Goal: Transaction & Acquisition: Purchase product/service

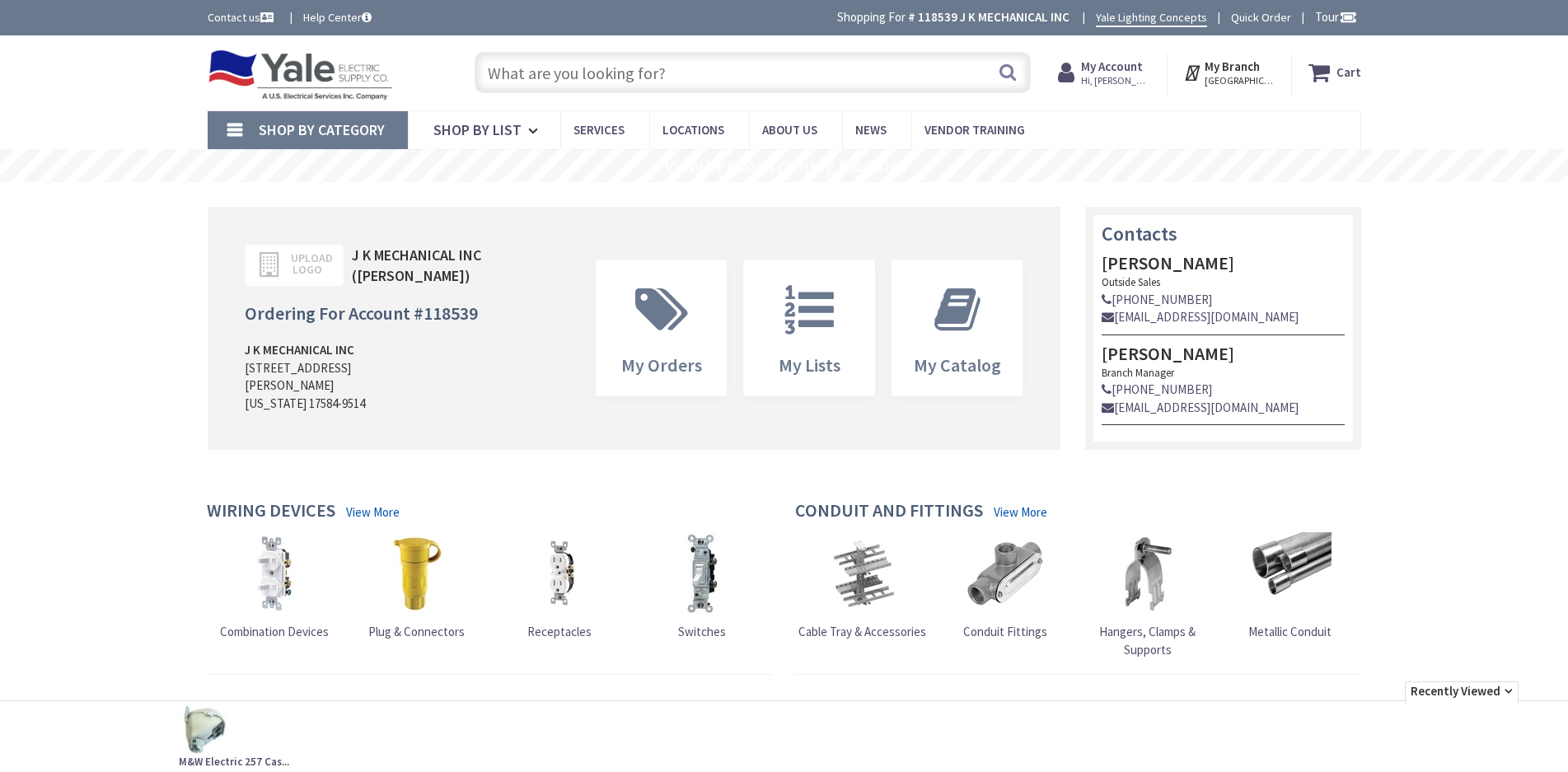
click at [1267, 18] on link "Quick Order" at bounding box center [1262, 17] width 60 height 16
type input "[PERSON_NAME][GEOGRAPHIC_DATA], [STREET_ADDRESS]"
click at [1249, 13] on link "Quick Order" at bounding box center [1262, 17] width 60 height 16
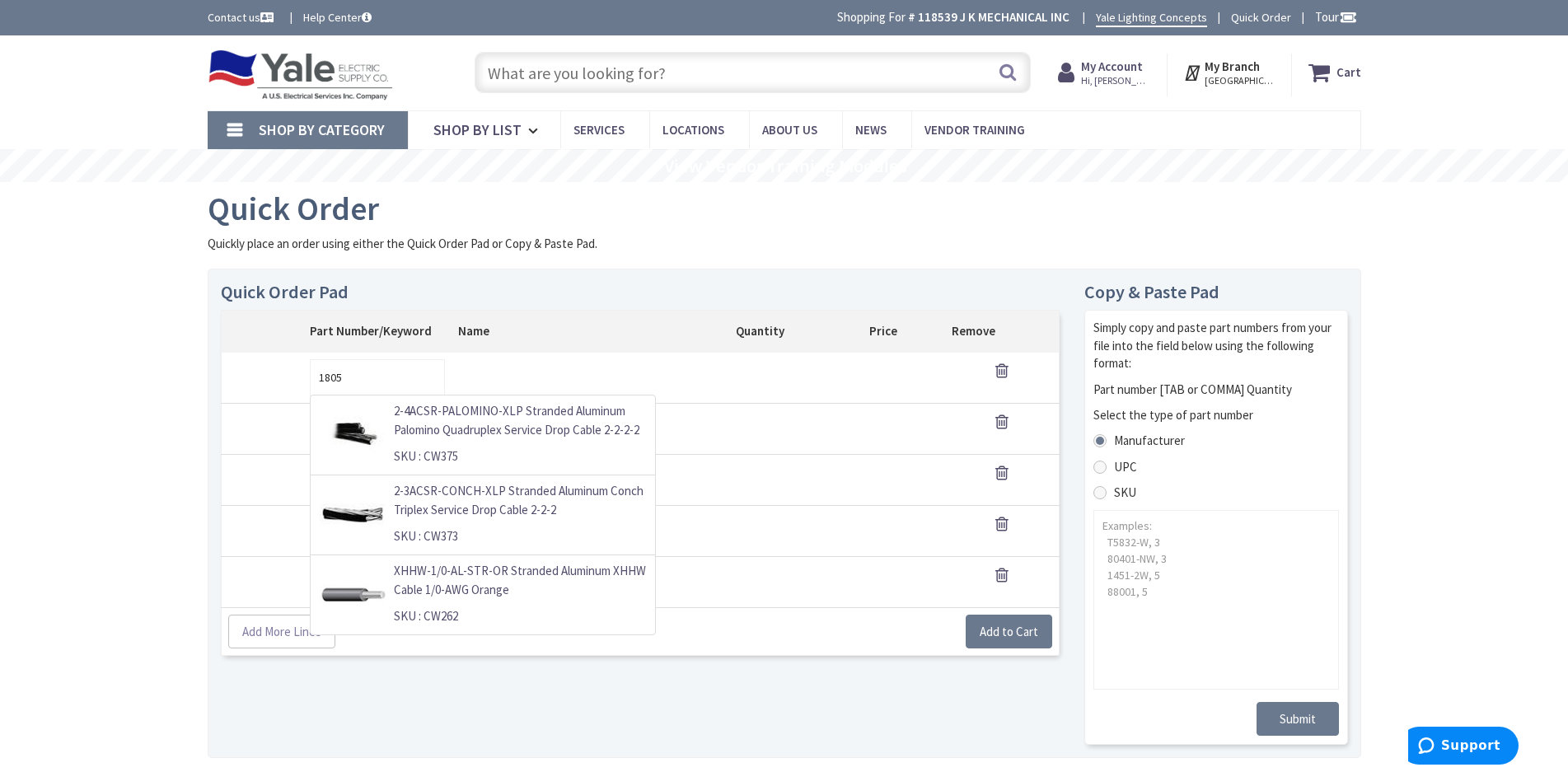
type input "18057"
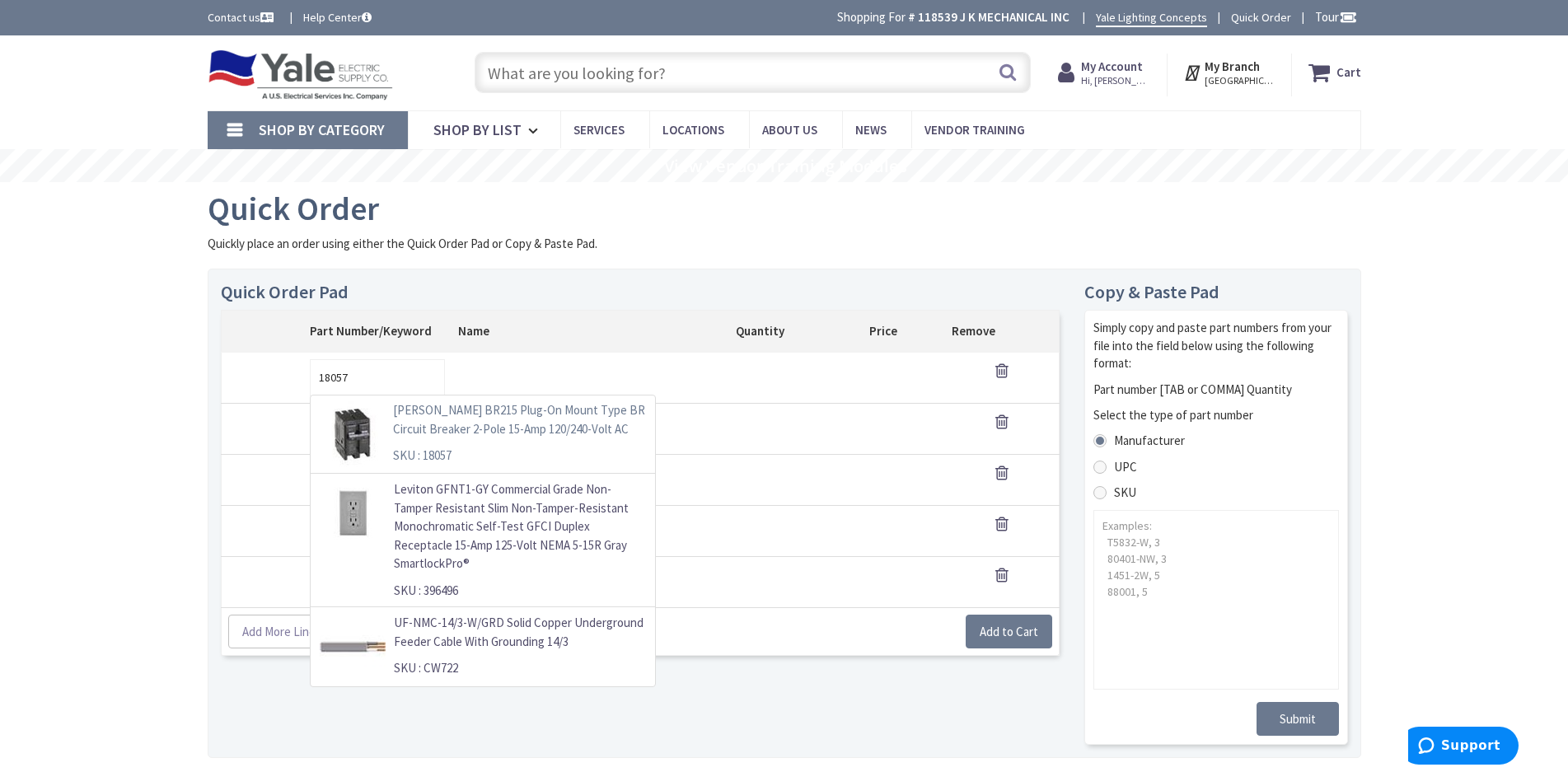
click at [551, 429] on p "Eaton BR215 Plug-On Mount Type BR Circuit Breaker 2-Pole 15-Amp 120/240-Volt AC" at bounding box center [519, 419] width 253 height 37
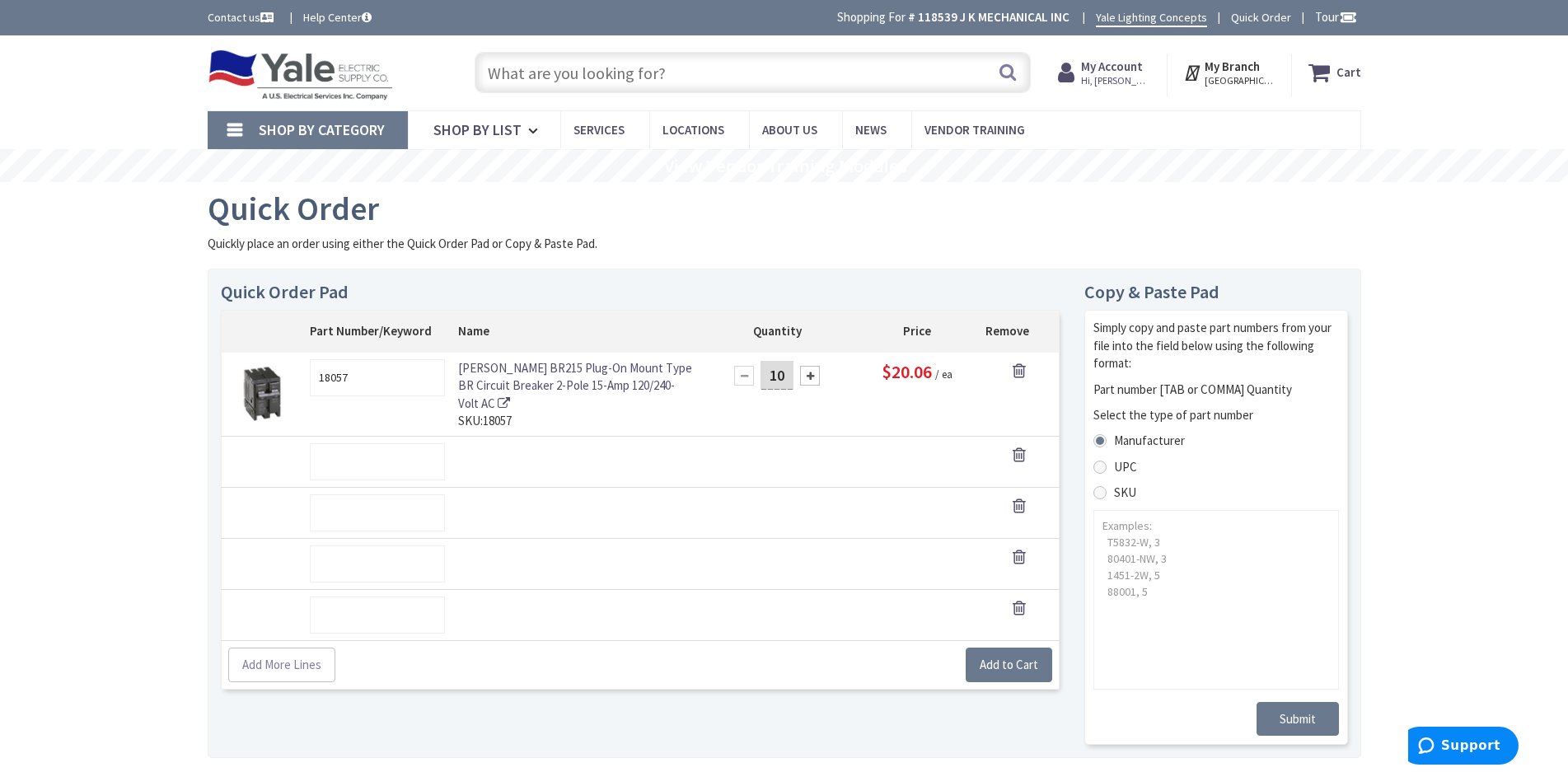
type input "10"
click at [404, 451] on input "text" at bounding box center [377, 462] width 135 height 37
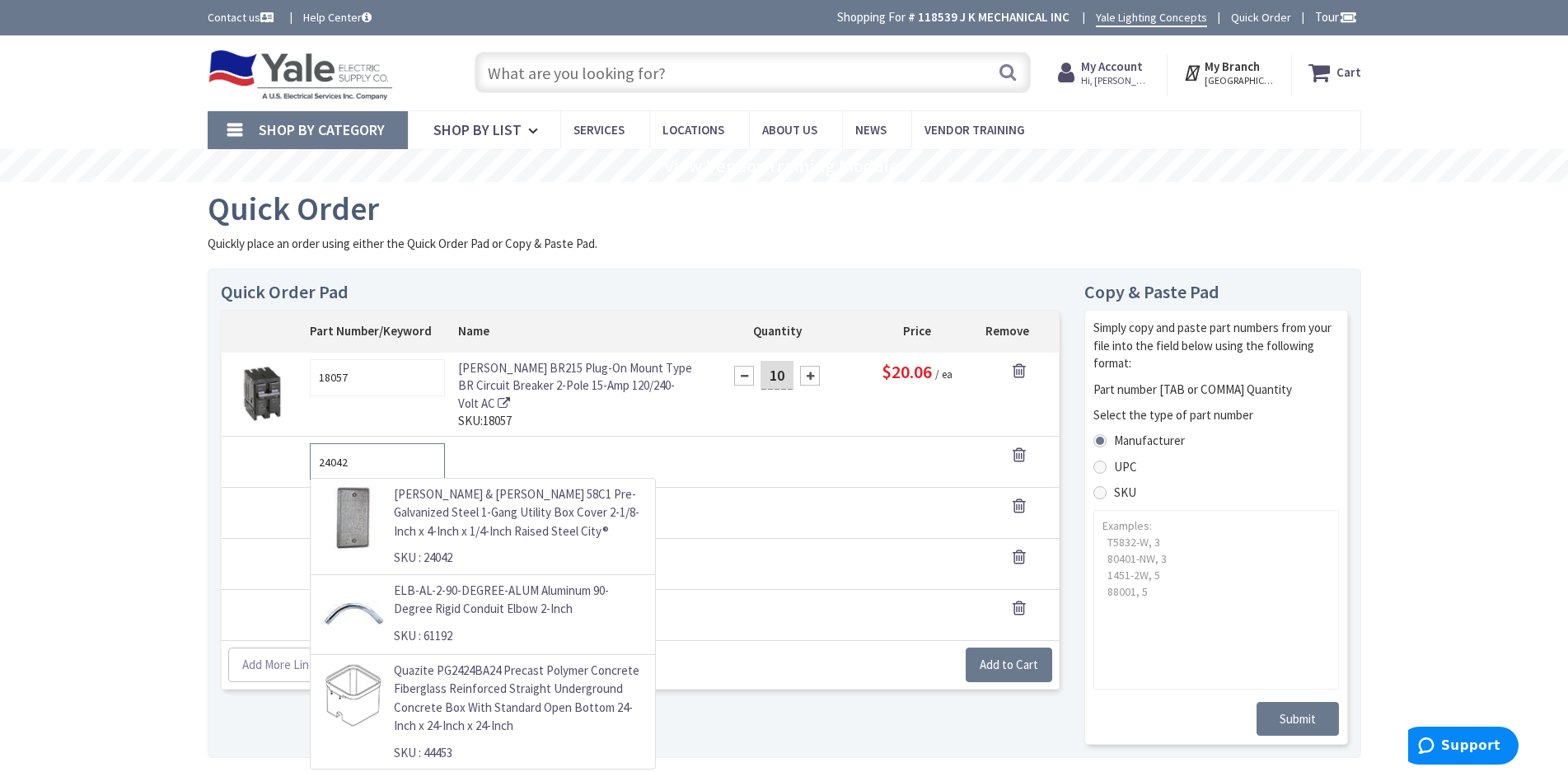
type input "24042"
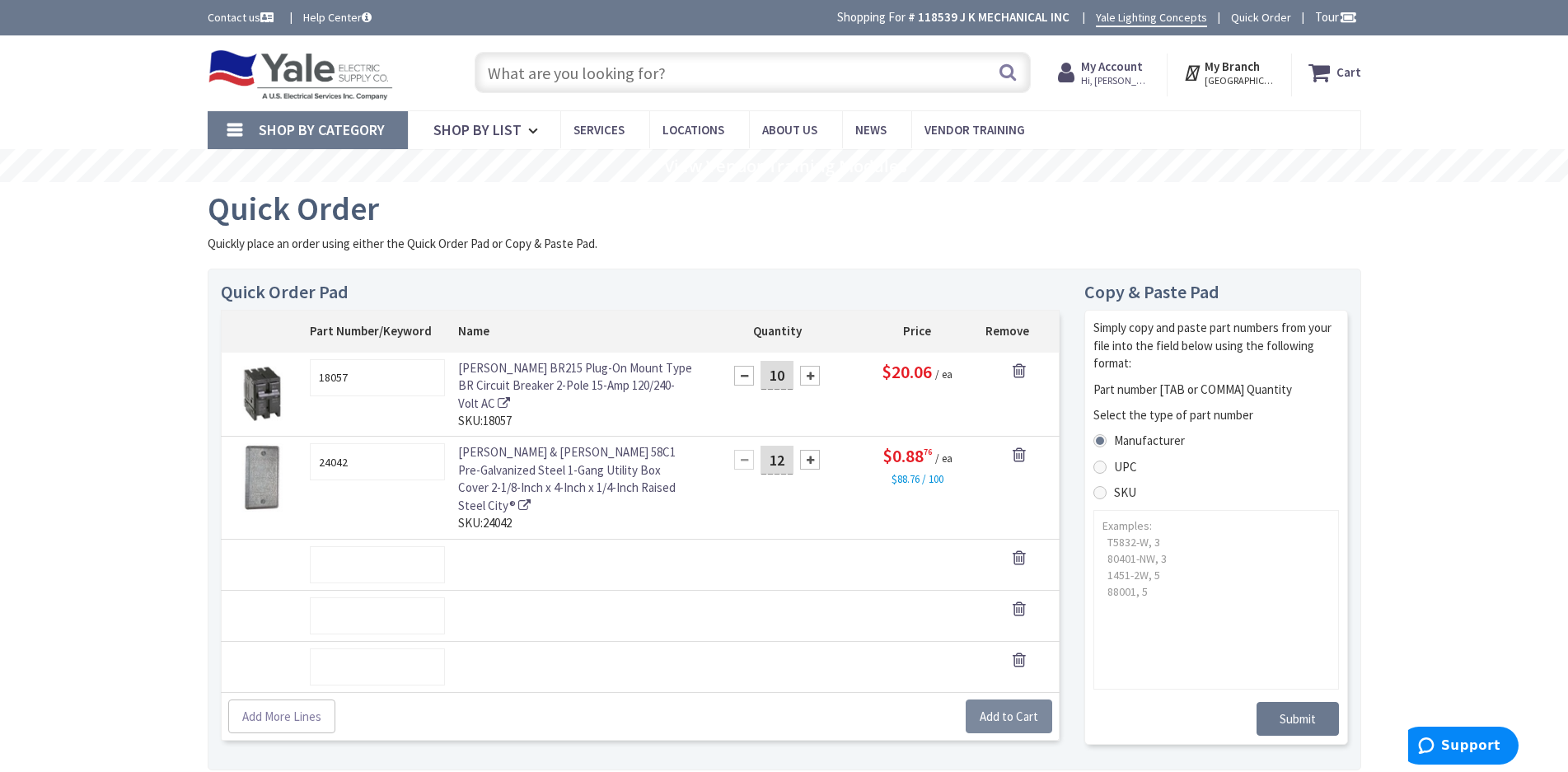
type input "12"
click at [1013, 704] on button "Add to Cart" at bounding box center [1009, 716] width 87 height 35
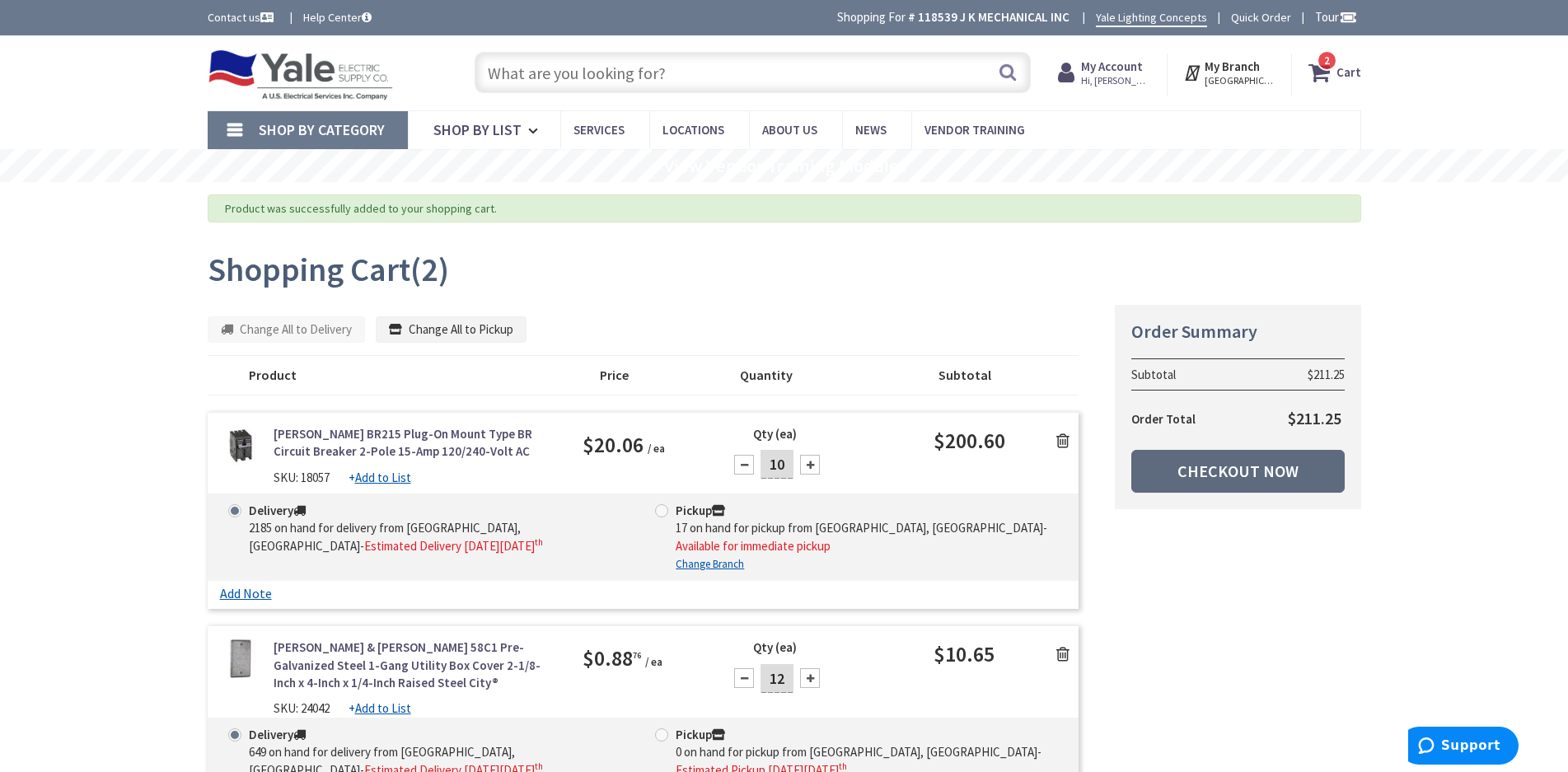
click at [1254, 481] on link "Checkout Now" at bounding box center [1238, 471] width 214 height 42
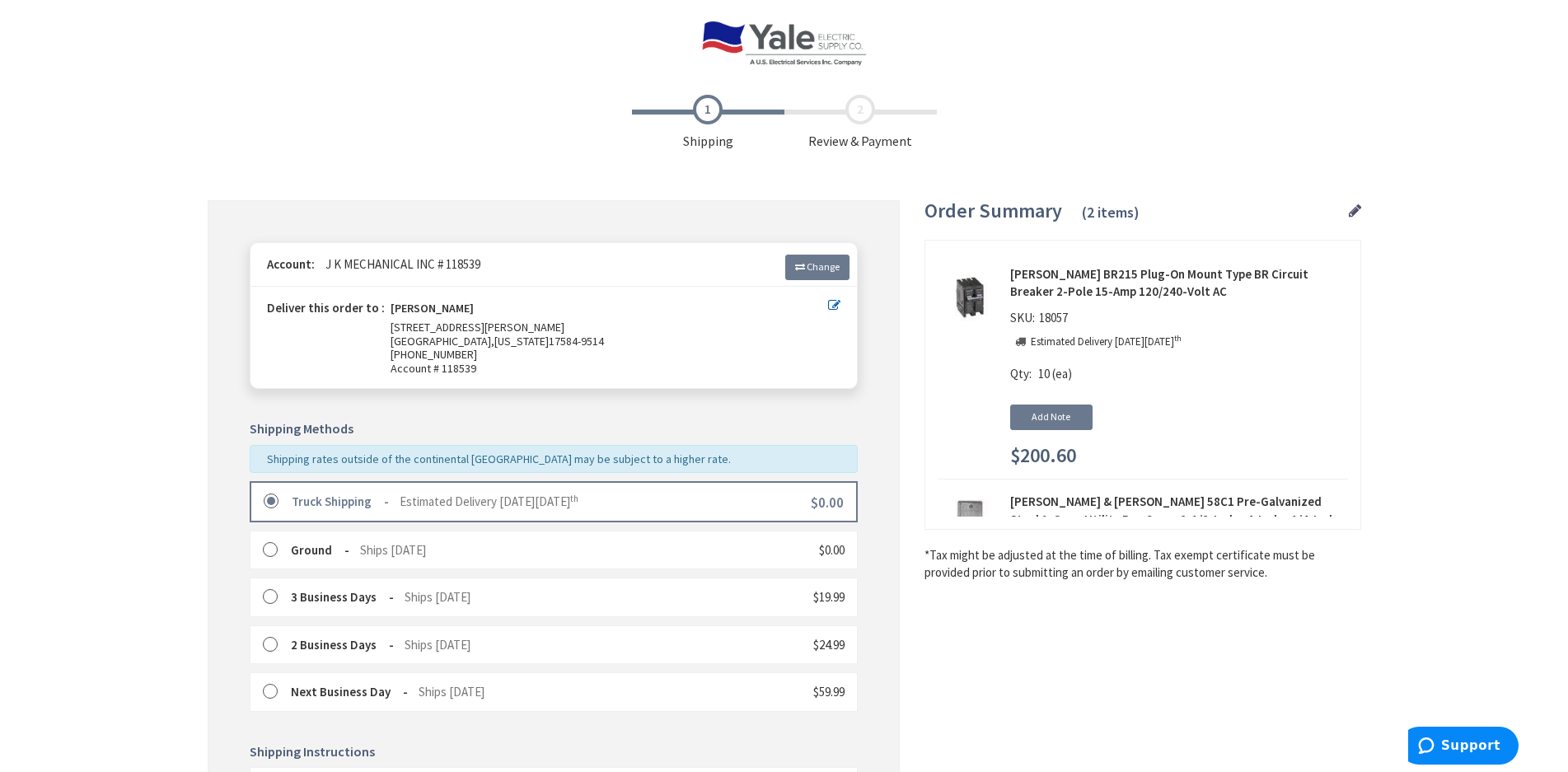
click at [1025, 665] on div "Shipping Review & Payment Estimated Total $211.25 2 Some items on your order ar…" at bounding box center [784, 602] width 1153 height 1031
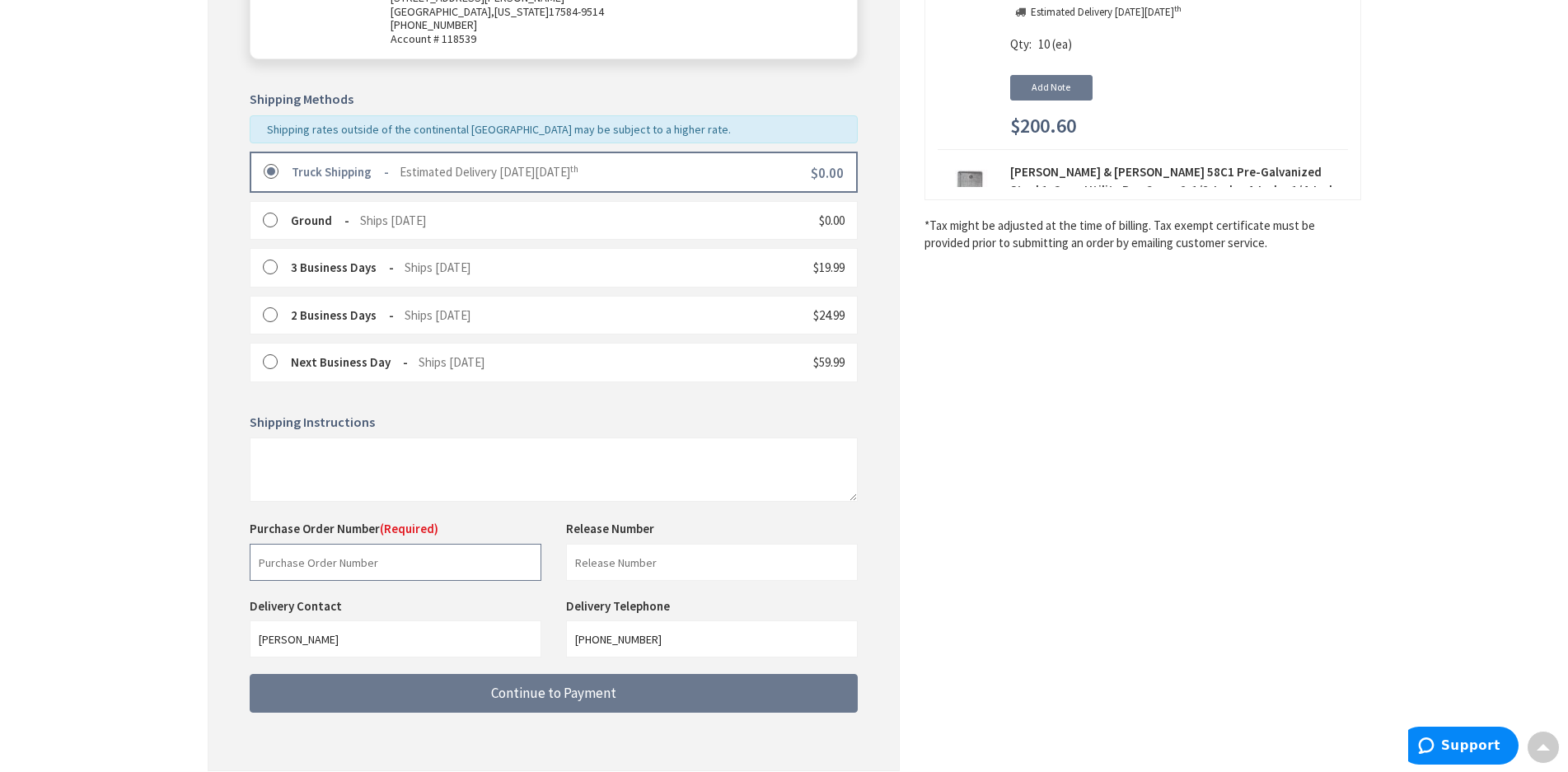
click at [359, 567] on input "text" at bounding box center [396, 562] width 292 height 37
type input "66595"
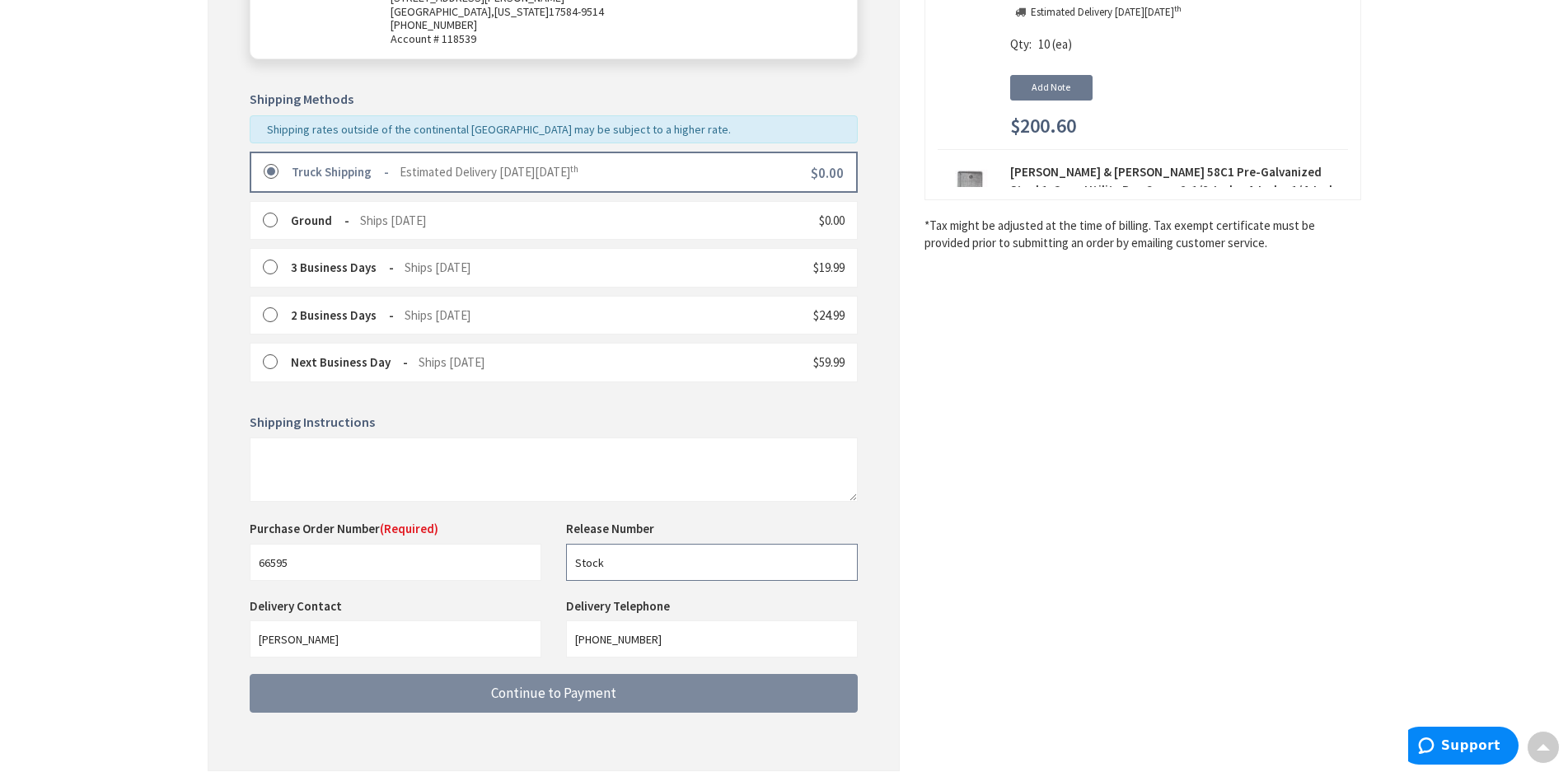
type input "Stock"
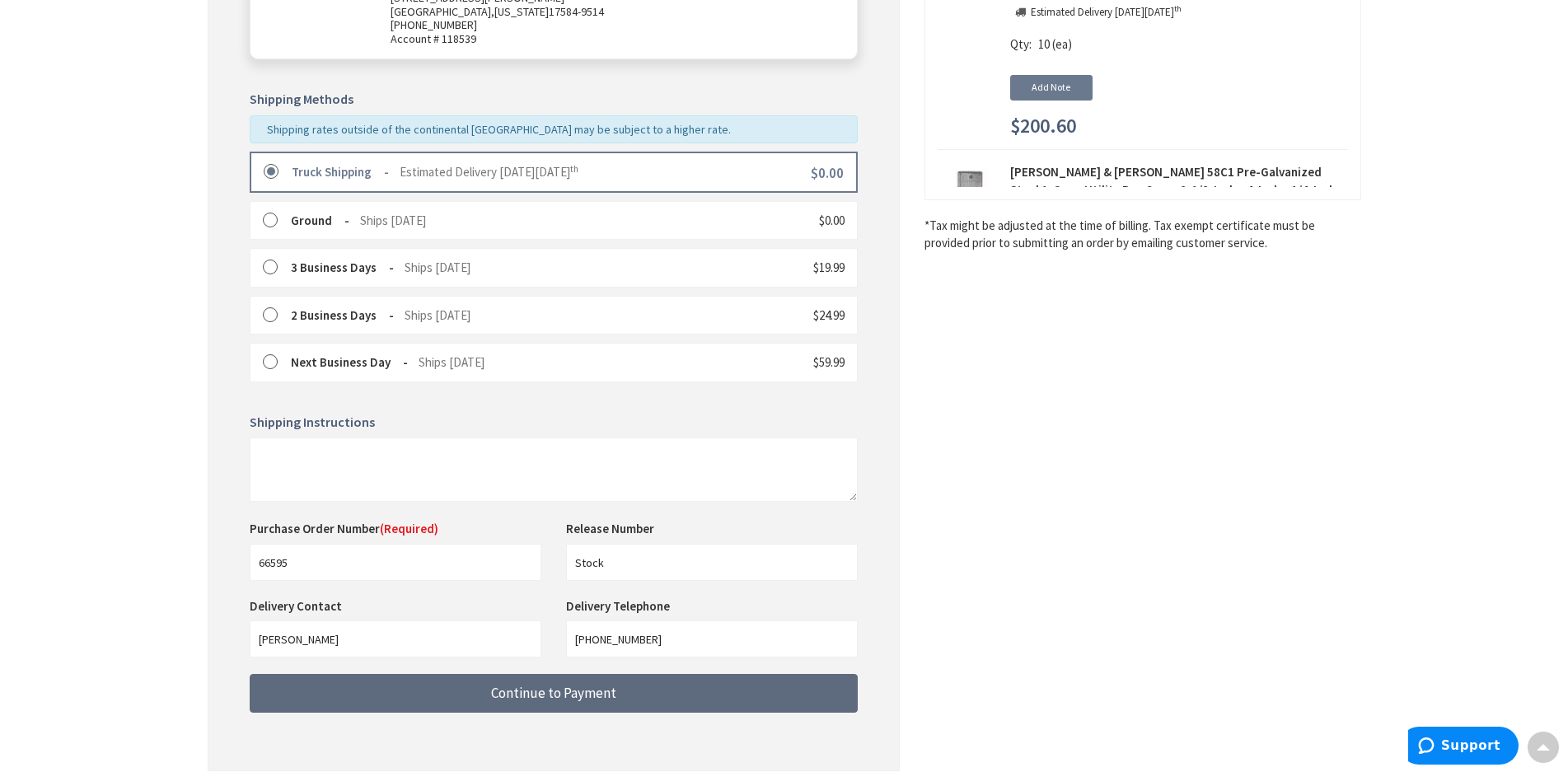
click at [553, 706] on button "Continue to Payment" at bounding box center [553, 693] width 608 height 39
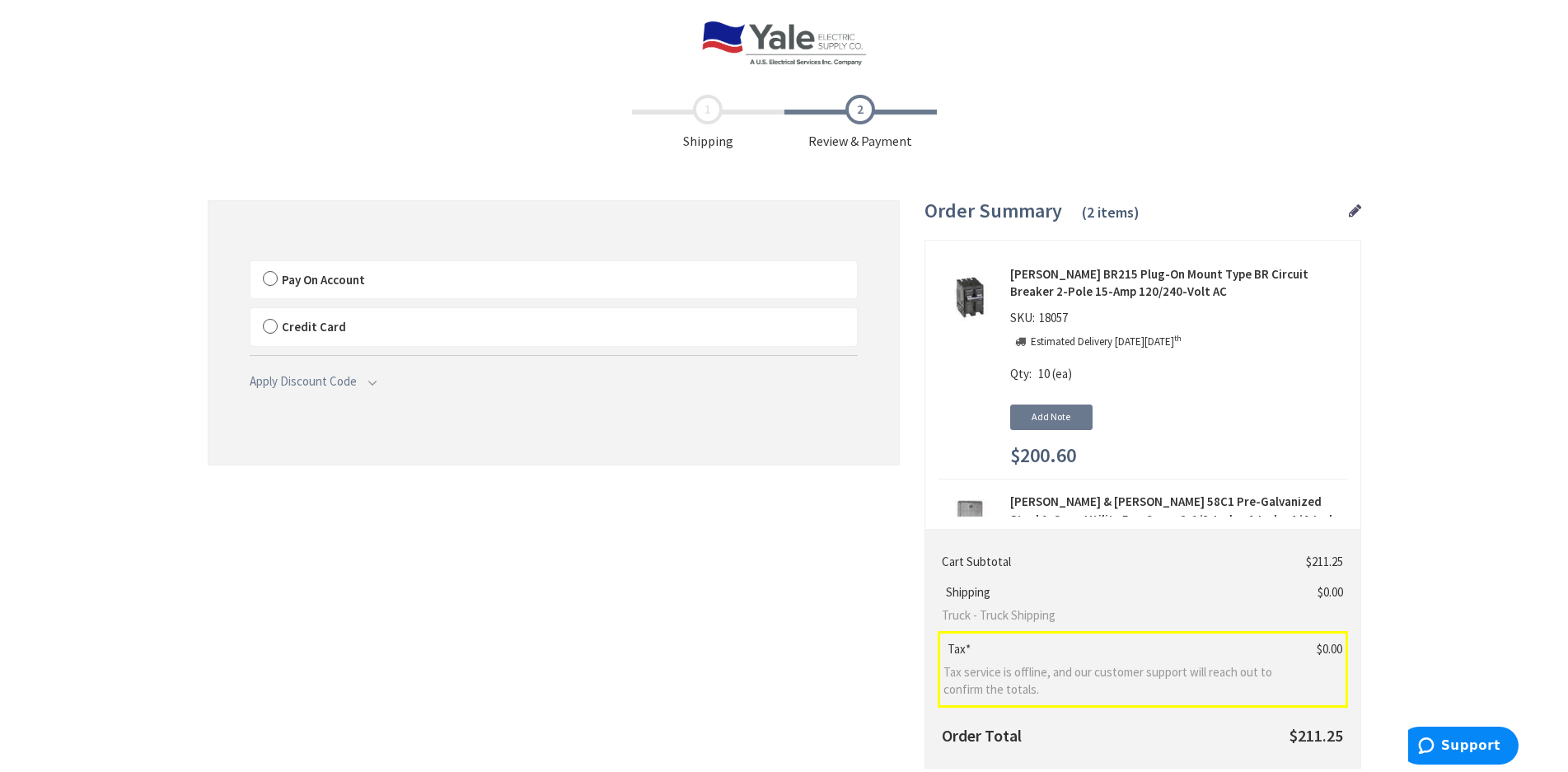
click at [350, 287] on label "Pay On Account" at bounding box center [554, 280] width 607 height 38
click at [251, 265] on input "Pay On Account" at bounding box center [251, 265] width 0 height 0
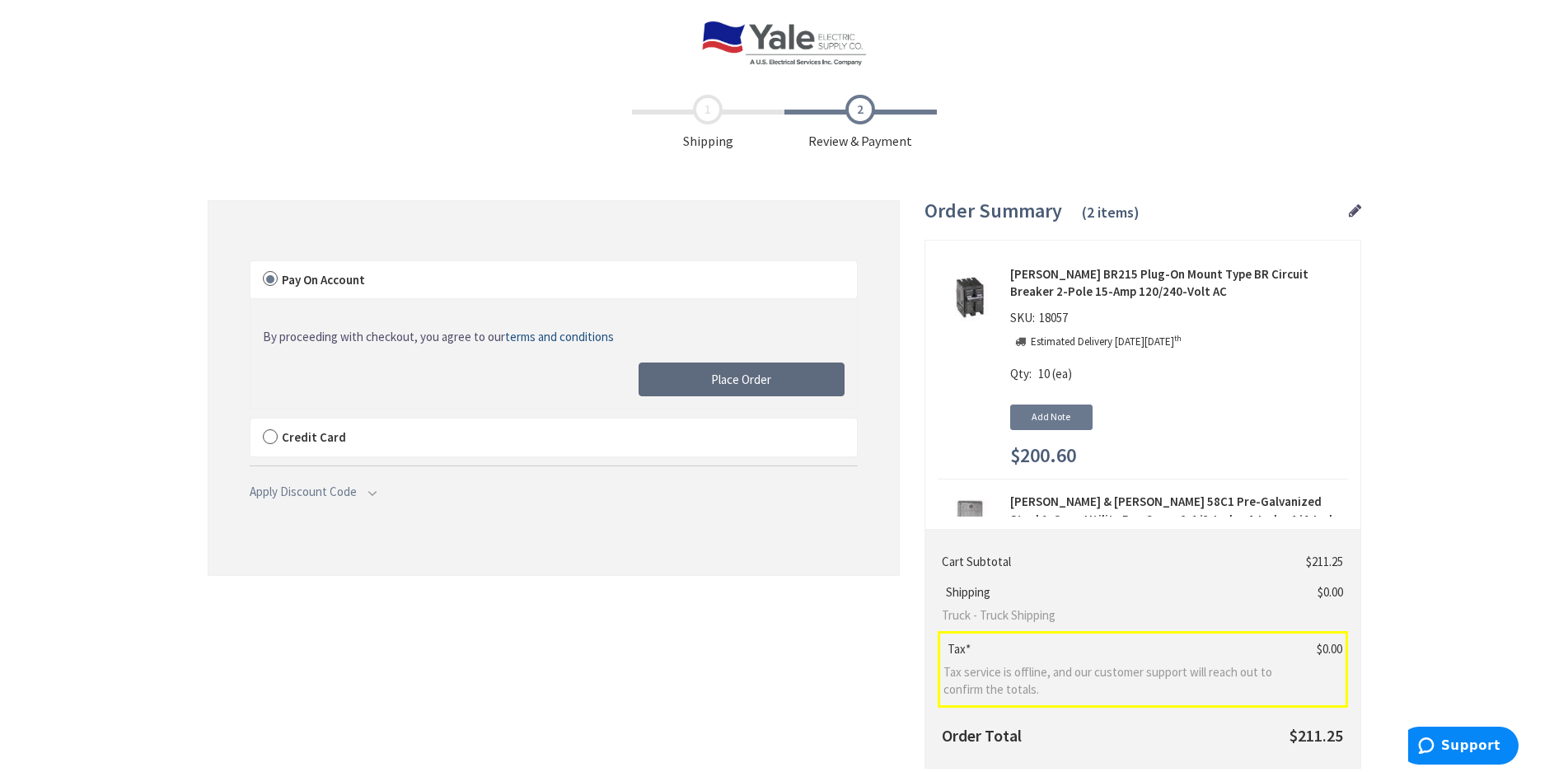
click at [725, 377] on span "Place Order" at bounding box center [742, 379] width 60 height 16
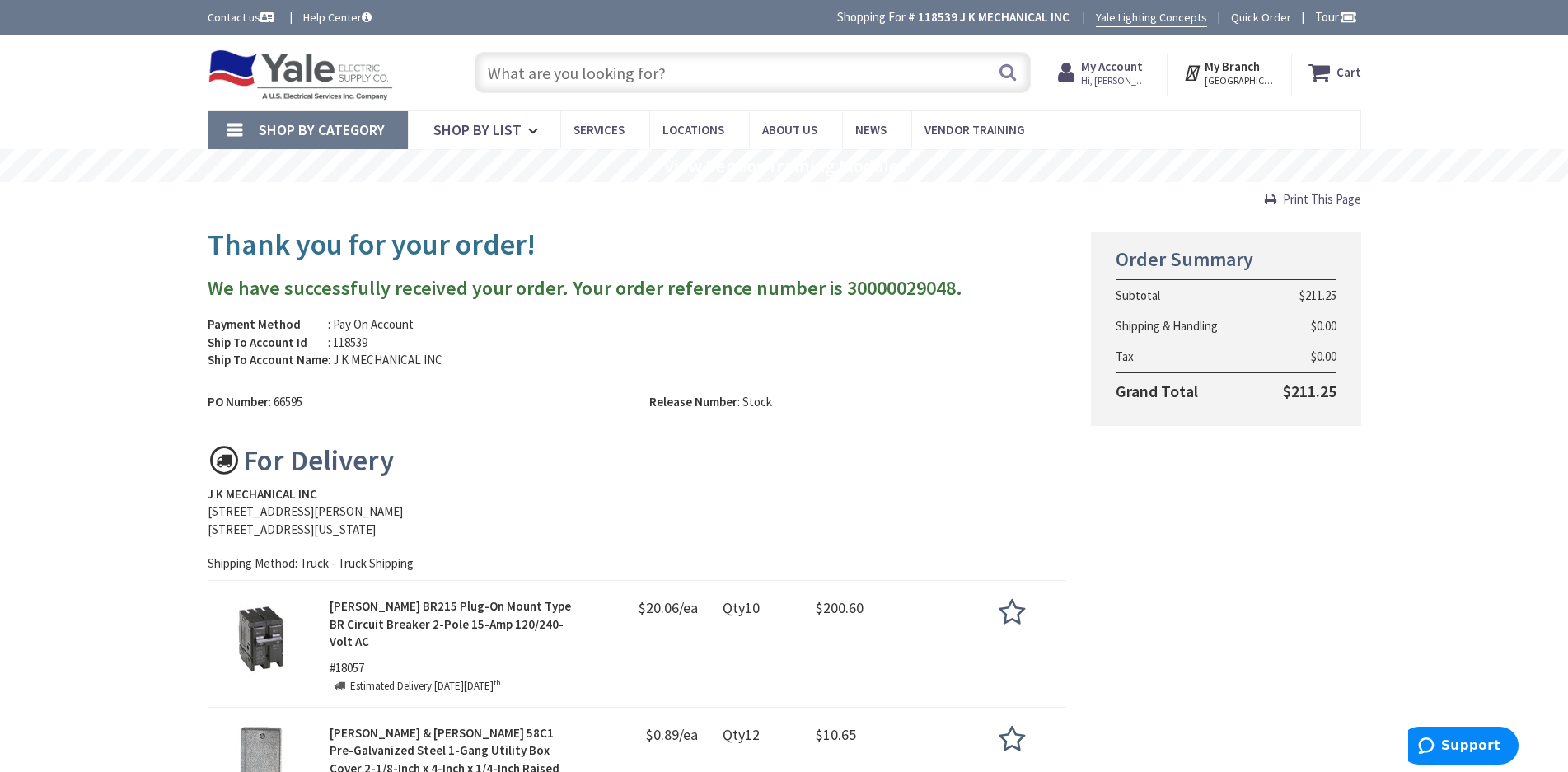
drag, startPoint x: 1327, startPoint y: 192, endPoint x: 1052, endPoint y: 444, distance: 373.0
click at [1327, 192] on span "Print This Page" at bounding box center [1322, 199] width 78 height 16
